Goal: Transaction & Acquisition: Purchase product/service

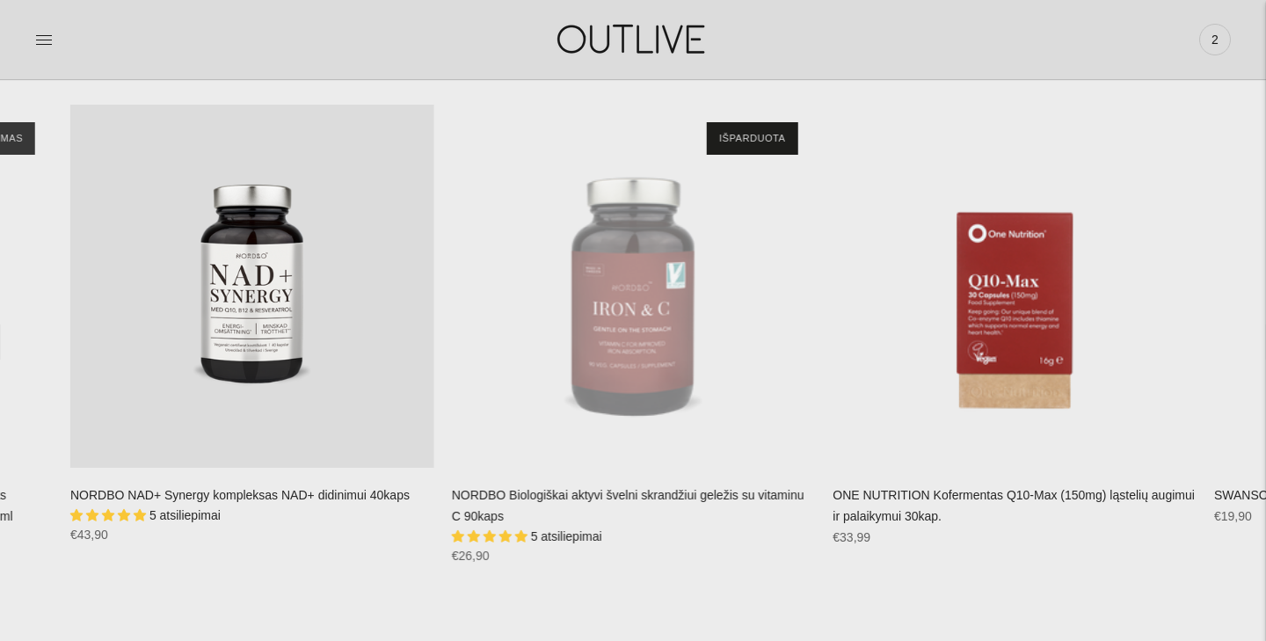
scroll to position [3666, 0]
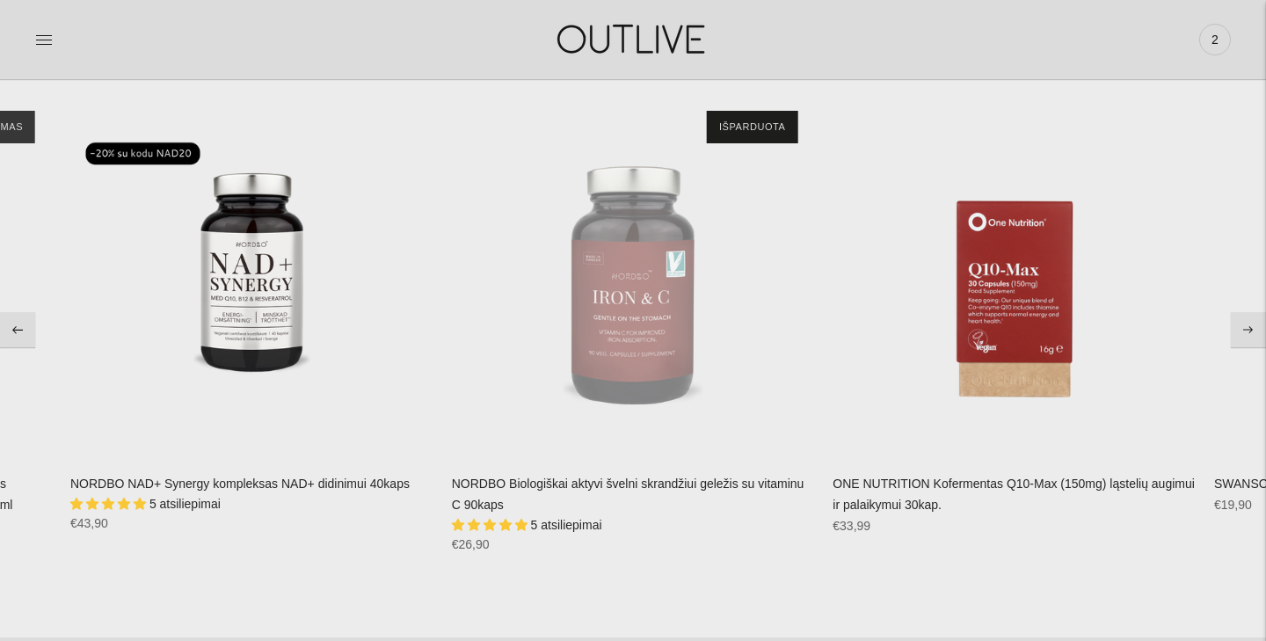
click at [21, 332] on button "Move to previous carousel slide" at bounding box center [17, 329] width 35 height 35
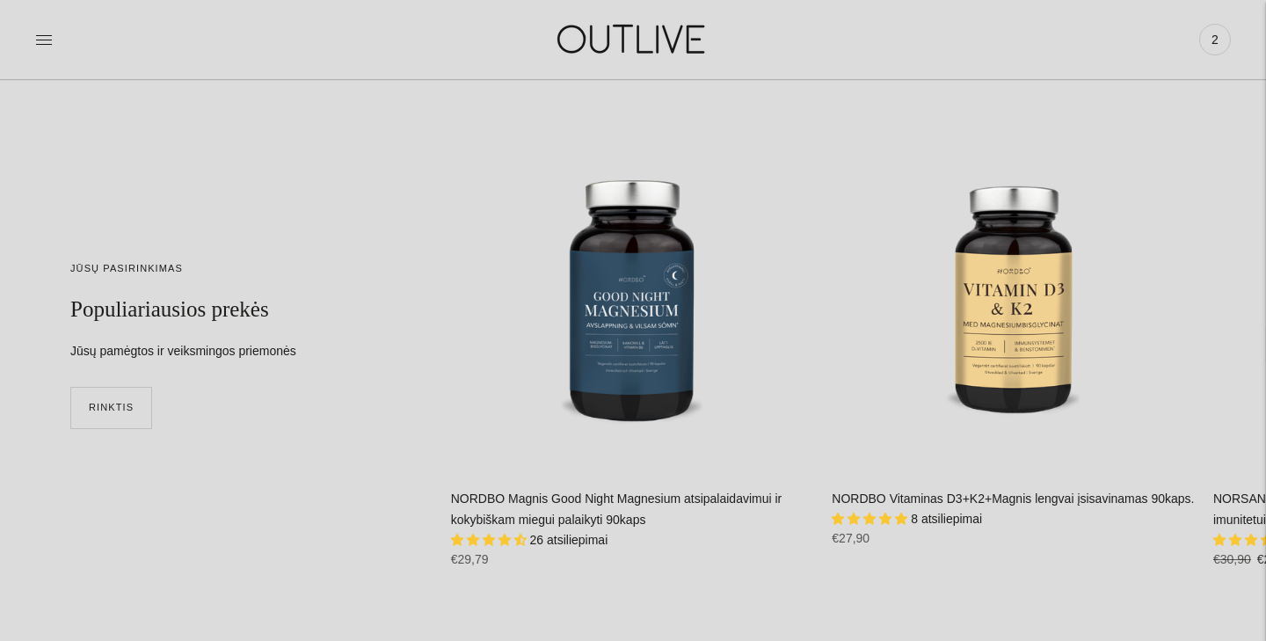
scroll to position [4264, 0]
click at [1236, 346] on button "Move to next carousel slide" at bounding box center [1247, 345] width 35 height 35
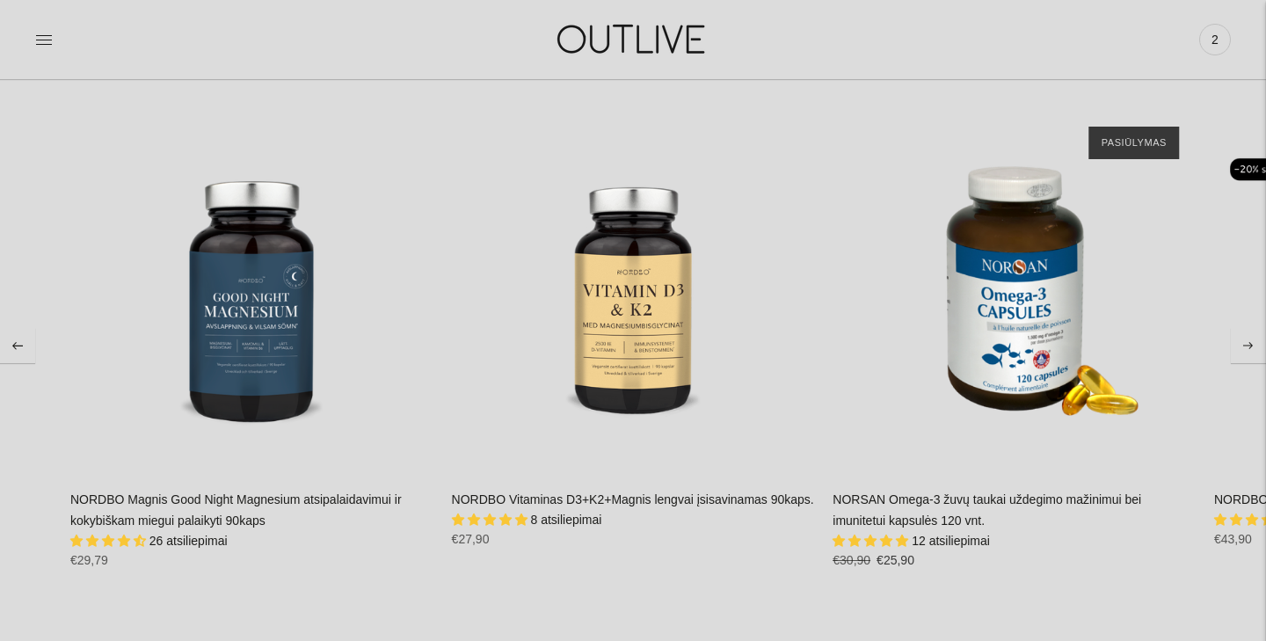
click at [1236, 346] on button "Move to next carousel slide" at bounding box center [1247, 345] width 35 height 35
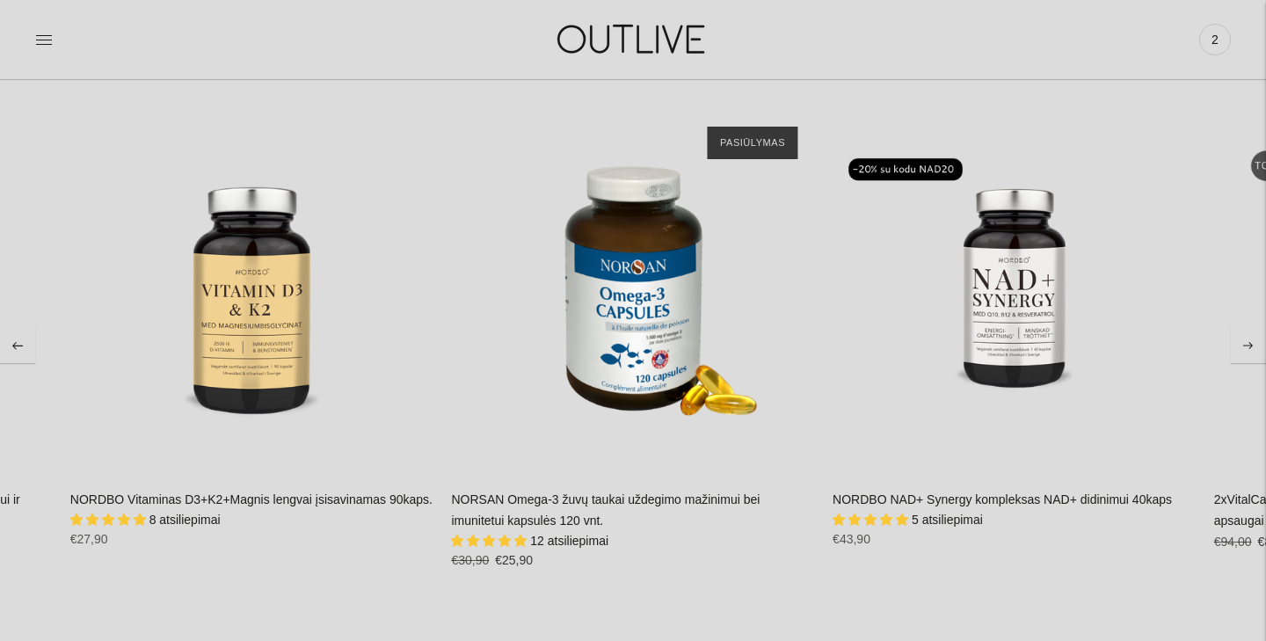
click at [1236, 346] on button "Move to next carousel slide" at bounding box center [1247, 345] width 35 height 35
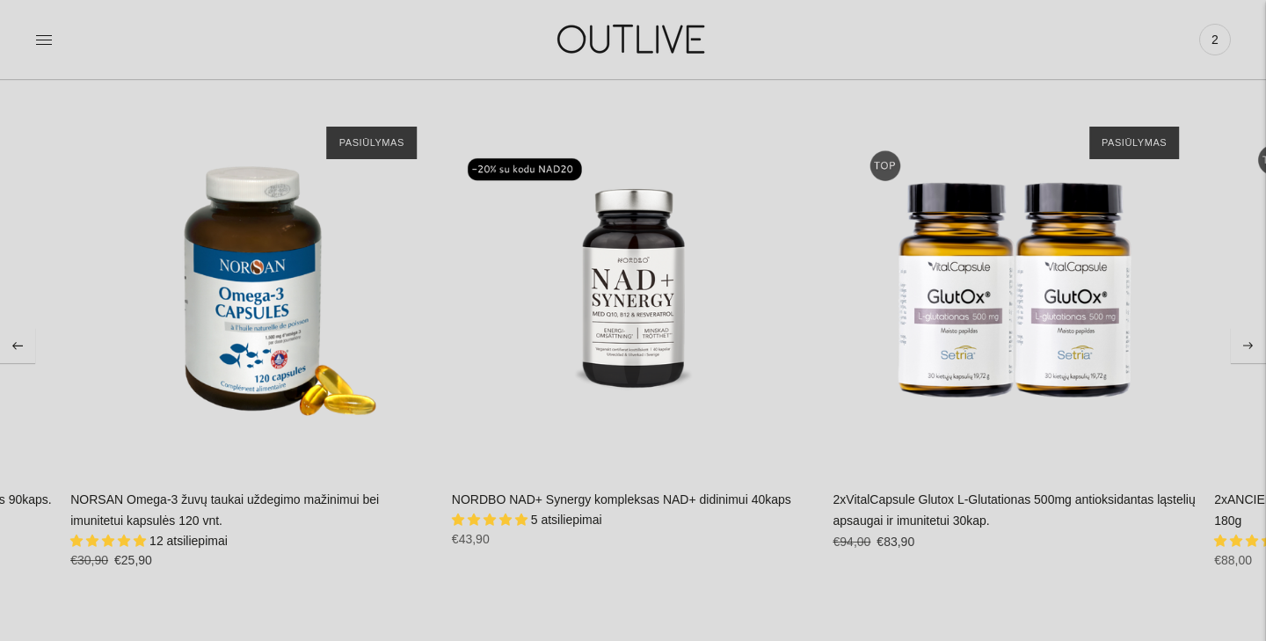
click at [1236, 346] on button "Move to next carousel slide" at bounding box center [1247, 345] width 35 height 35
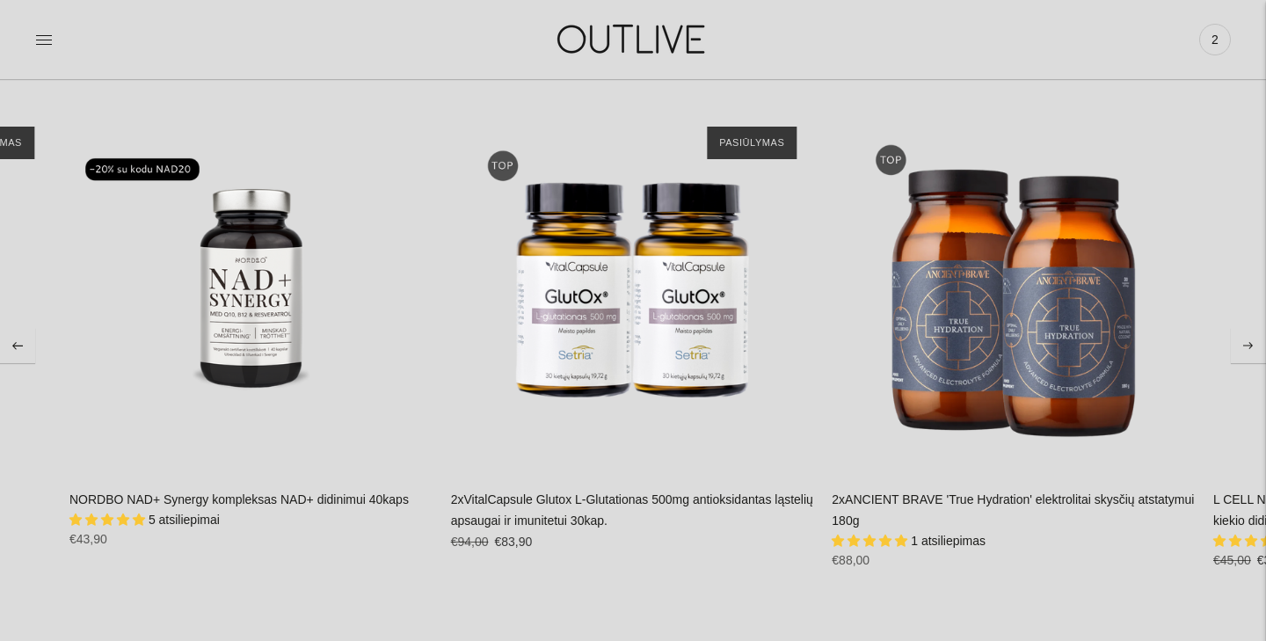
click at [1243, 345] on icon "Move to next carousel slide" at bounding box center [1248, 346] width 11 height 8
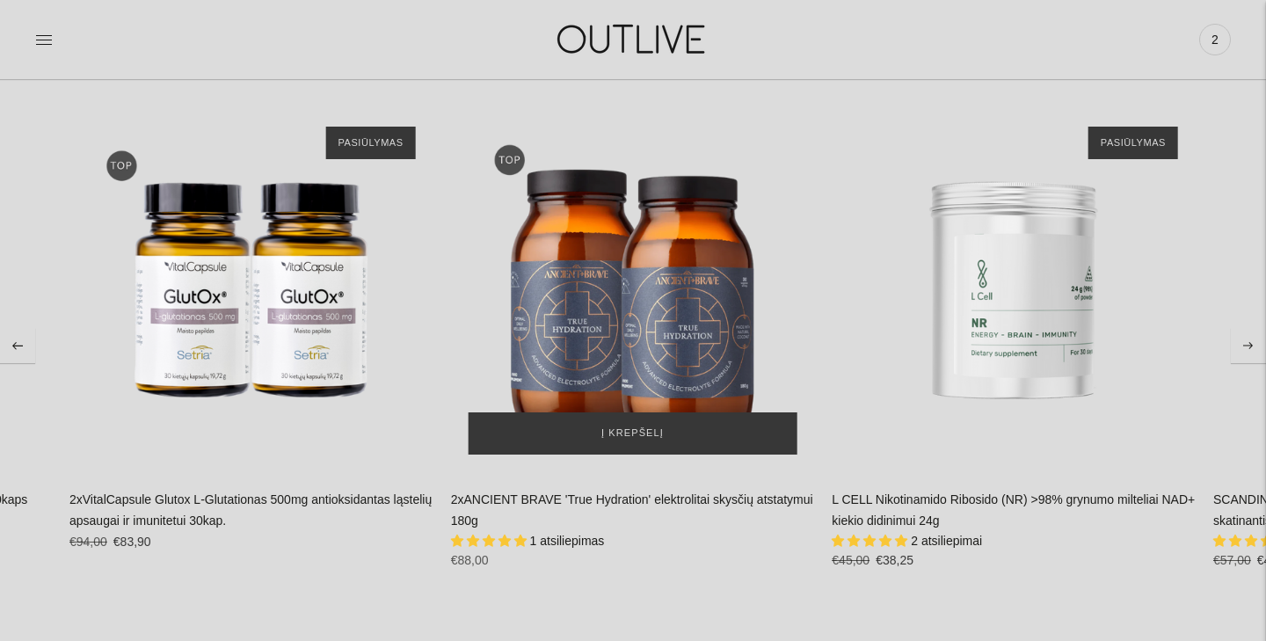
click at [699, 325] on img "2xANCIENT BRAVE 'True Hydration' elektrolitai skysčių atstatymui 180g\a" at bounding box center [633, 291] width 364 height 364
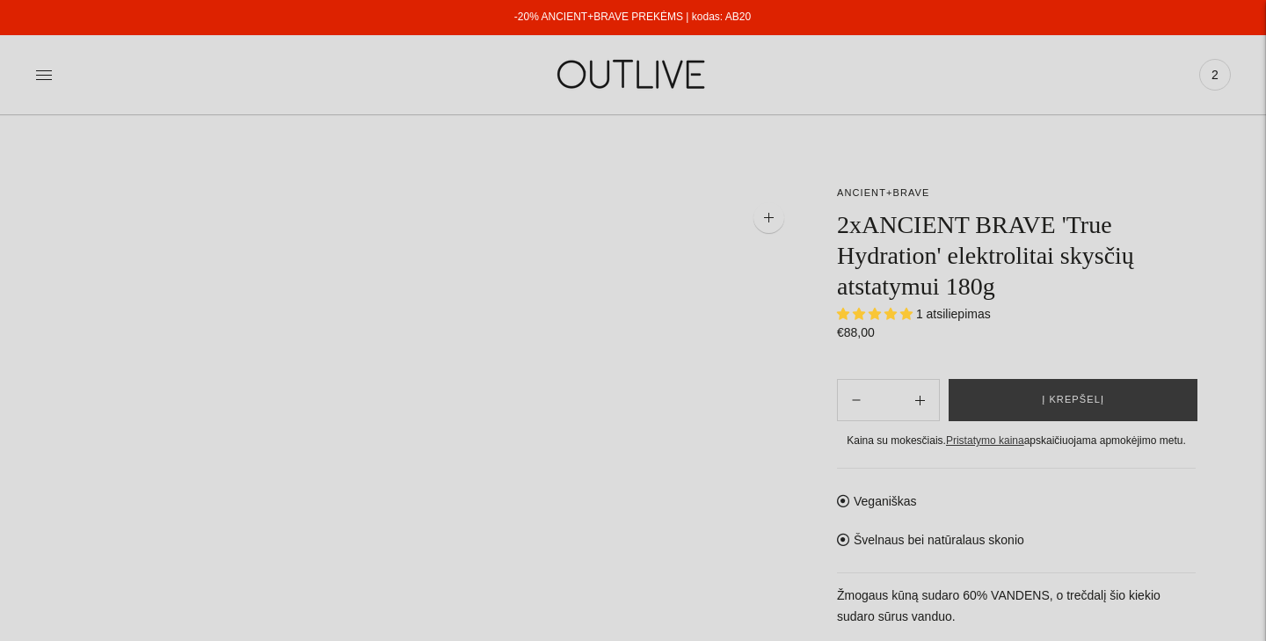
select select "**********"
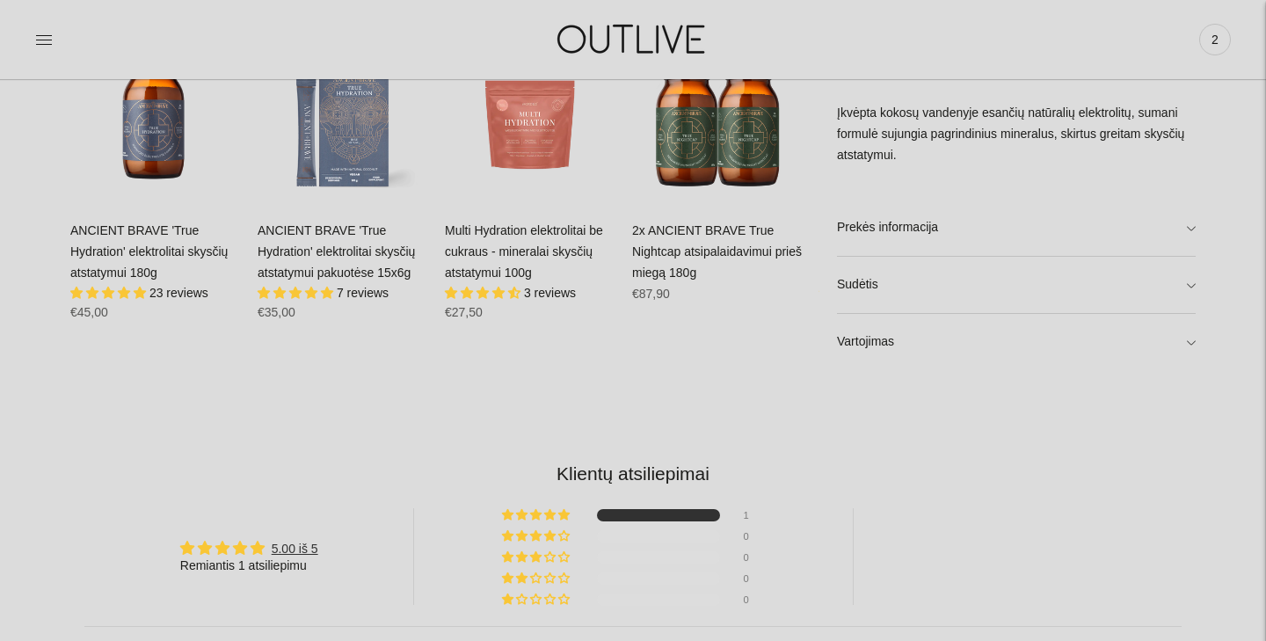
scroll to position [1273, 0]
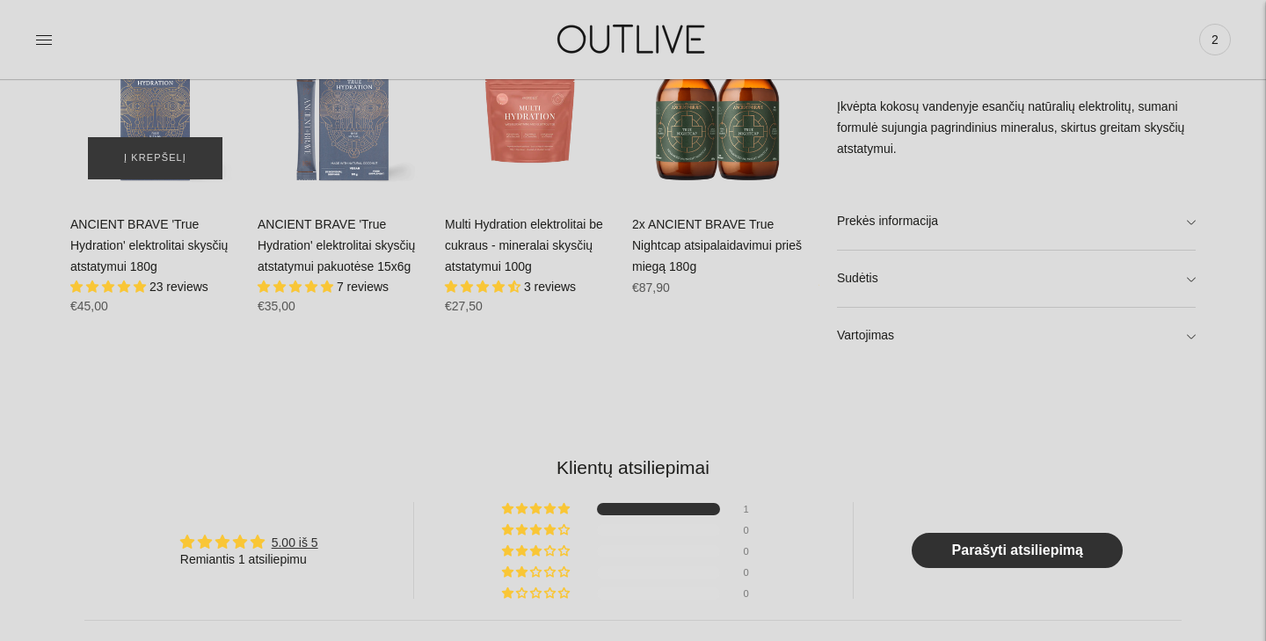
click at [167, 108] on div "ANCIENT BRAVE 'True Hydration' elektrolitai skysčių atstatymui 180g\a" at bounding box center [155, 112] width 170 height 170
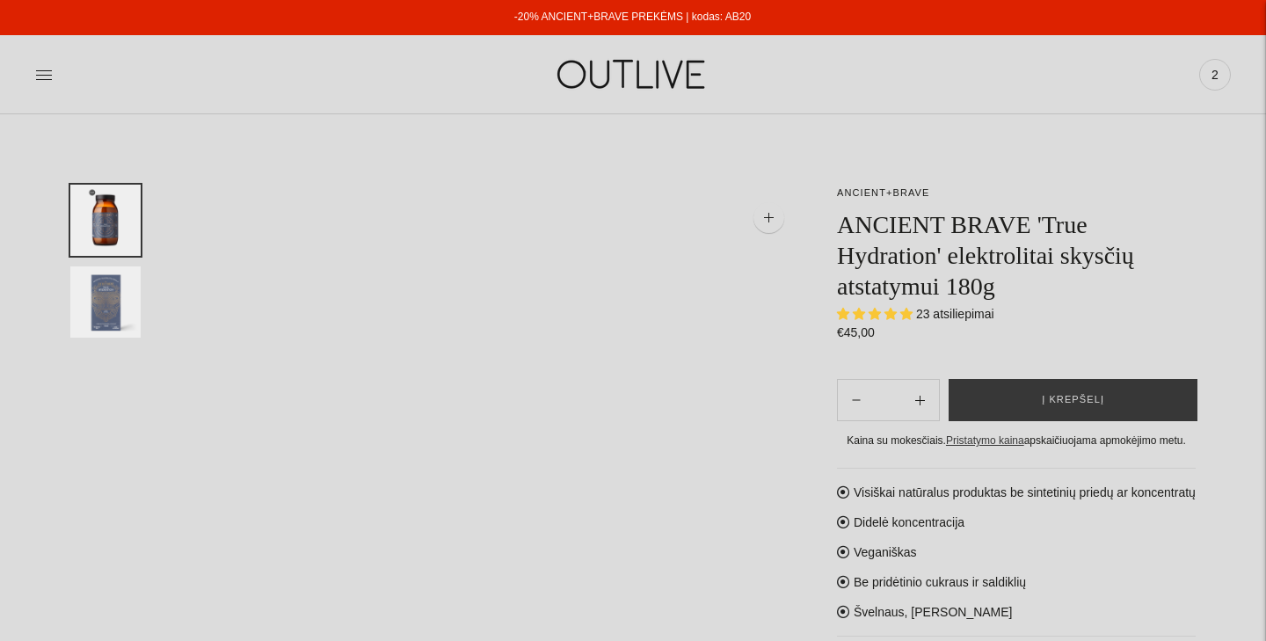
select select "**********"
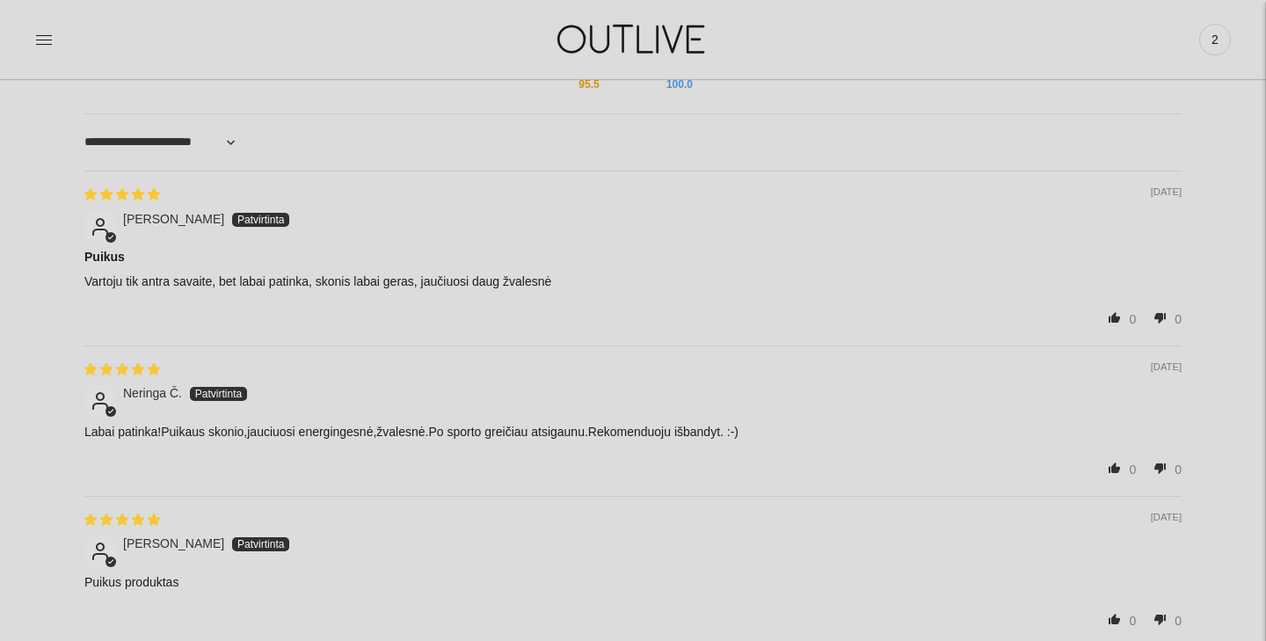
scroll to position [1832, 0]
